Goal: Information Seeking & Learning: Learn about a topic

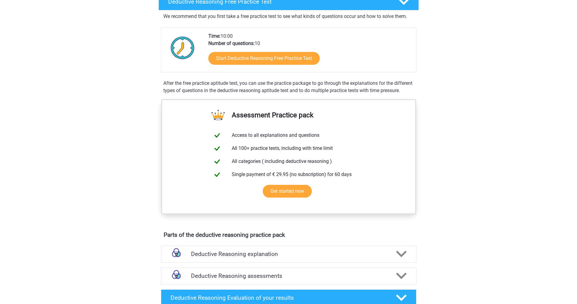
scroll to position [148, 0]
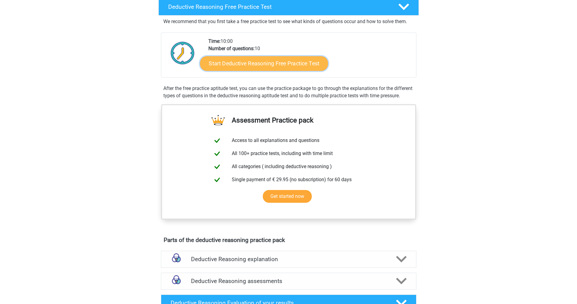
click at [254, 66] on link "Start Deductive Reasoning Free Practice Test" at bounding box center [264, 63] width 128 height 15
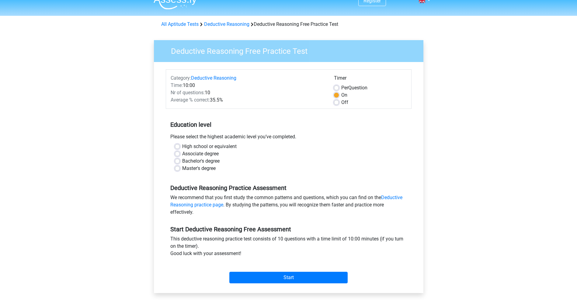
scroll to position [30, 0]
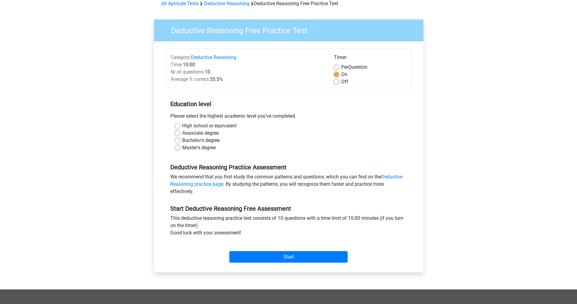
click at [182, 126] on label "High school or equivalent" at bounding box center [209, 125] width 54 height 7
click at [177, 126] on input "High school or equivalent" at bounding box center [177, 125] width 5 height 6
radio input "true"
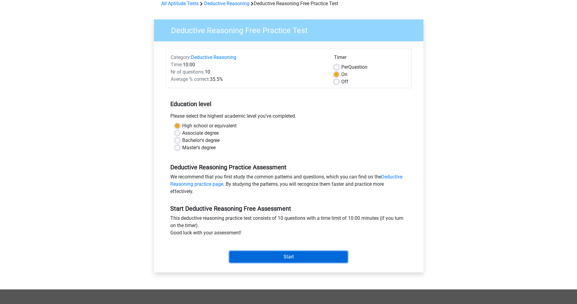
click at [300, 260] on input "Start" at bounding box center [288, 257] width 118 height 12
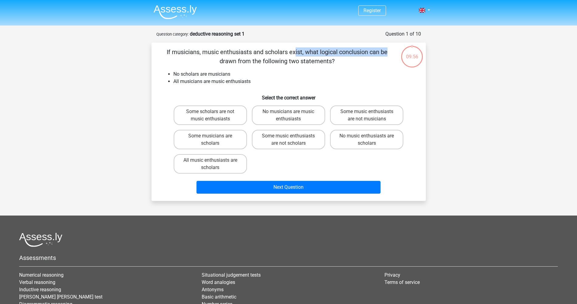
drag, startPoint x: 168, startPoint y: 47, endPoint x: 267, endPoint y: 50, distance: 99.5
click at [267, 50] on div "If musicians, music enthusiasts and scholars exist, what logical conclusion can…" at bounding box center [288, 122] width 274 height 158
drag, startPoint x: 267, startPoint y: 50, endPoint x: 220, endPoint y: 55, distance: 47.7
click at [231, 55] on p "If musicians, music enthusiasts and scholars exist, what logical conclusion can…" at bounding box center [277, 56] width 232 height 18
drag, startPoint x: 179, startPoint y: 51, endPoint x: 235, endPoint y: 49, distance: 55.7
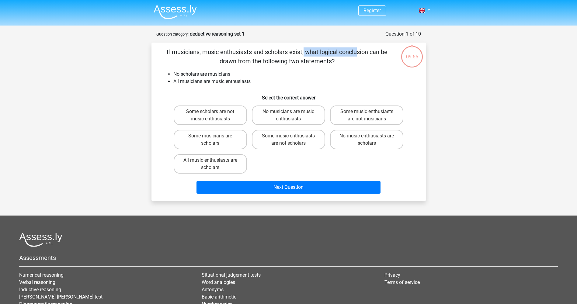
click at [235, 49] on p "If musicians, music enthusiasts and scholars exist, what logical conclusion can…" at bounding box center [277, 56] width 232 height 18
drag, startPoint x: 235, startPoint y: 49, endPoint x: 222, endPoint y: 52, distance: 12.5
click at [223, 52] on p "If musicians, music enthusiasts and scholars exist, what logical conclusion can…" at bounding box center [277, 56] width 232 height 18
drag, startPoint x: 200, startPoint y: 51, endPoint x: 281, endPoint y: 53, distance: 81.5
click at [281, 53] on p "If musicians, music enthusiasts and scholars exist, what logical conclusion can…" at bounding box center [277, 56] width 232 height 18
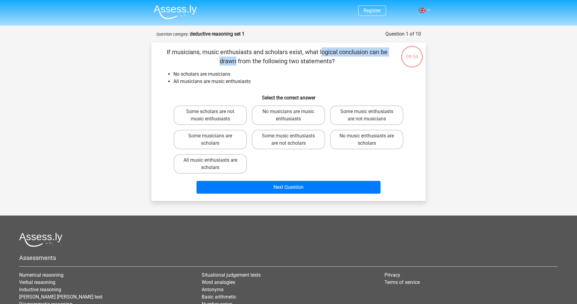
drag, startPoint x: 281, startPoint y: 53, endPoint x: 275, endPoint y: 56, distance: 6.8
click at [275, 56] on p "If musicians, music enthusiasts and scholars exist, what logical conclusion can…" at bounding box center [277, 56] width 232 height 18
drag, startPoint x: 330, startPoint y: 52, endPoint x: 389, endPoint y: 53, distance: 59.0
click at [389, 53] on p "If musicians, music enthusiasts and scholars exist, what logical conclusion can…" at bounding box center [277, 56] width 232 height 18
drag, startPoint x: 389, startPoint y: 53, endPoint x: 374, endPoint y: 54, distance: 15.6
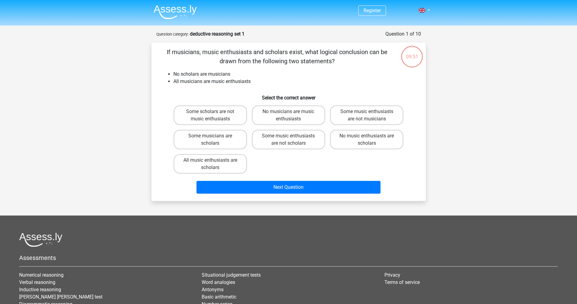
click at [374, 54] on p "If musicians, music enthusiasts and scholars exist, what logical conclusion can…" at bounding box center [277, 56] width 232 height 18
drag, startPoint x: 226, startPoint y: 73, endPoint x: 177, endPoint y: 71, distance: 49.0
click at [177, 71] on li "No scholars are musicians" at bounding box center [294, 74] width 243 height 7
drag, startPoint x: 177, startPoint y: 71, endPoint x: 224, endPoint y: 76, distance: 47.8
click at [224, 76] on li "No scholars are musicians" at bounding box center [294, 74] width 243 height 7
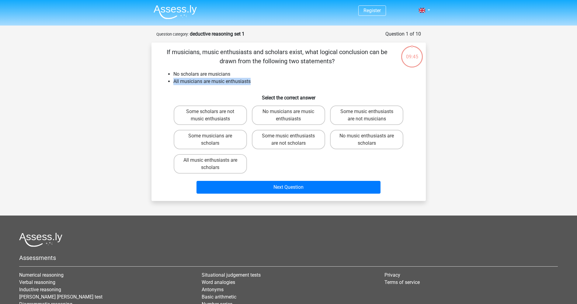
drag, startPoint x: 176, startPoint y: 80, endPoint x: 269, endPoint y: 80, distance: 93.4
click at [269, 80] on li "All musicians are music enthusiasts" at bounding box center [294, 81] width 243 height 7
drag, startPoint x: 269, startPoint y: 80, endPoint x: 257, endPoint y: 84, distance: 13.0
click at [257, 84] on li "All musicians are music enthusiasts" at bounding box center [294, 81] width 243 height 7
